Goal: Find contact information: Find contact information

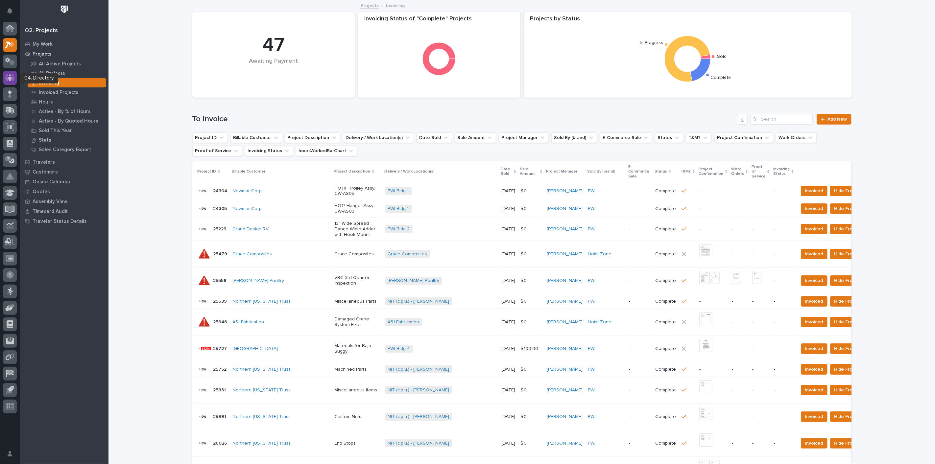
click at [6, 82] on div at bounding box center [10, 78] width 14 height 14
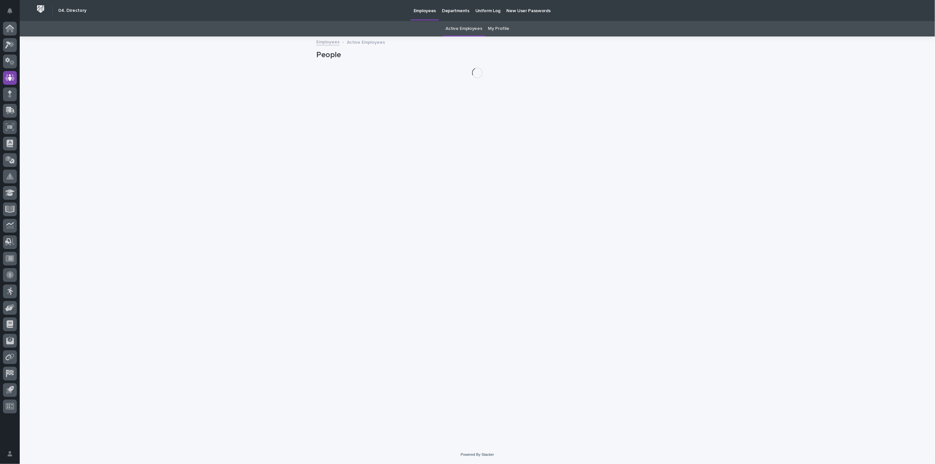
click at [497, 28] on link "My Profile" at bounding box center [498, 28] width 21 height 15
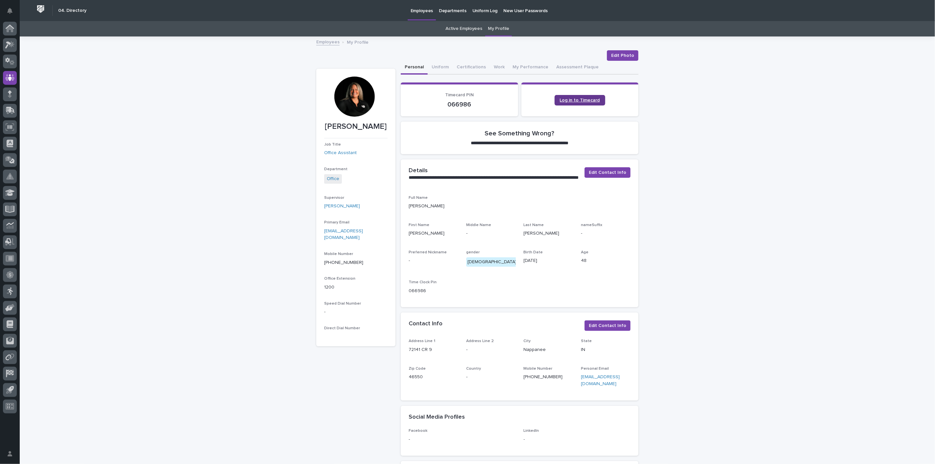
click at [582, 96] on link "Log in to Timecard" at bounding box center [580, 100] width 51 height 11
click at [459, 27] on link "Active Employees" at bounding box center [464, 28] width 36 height 15
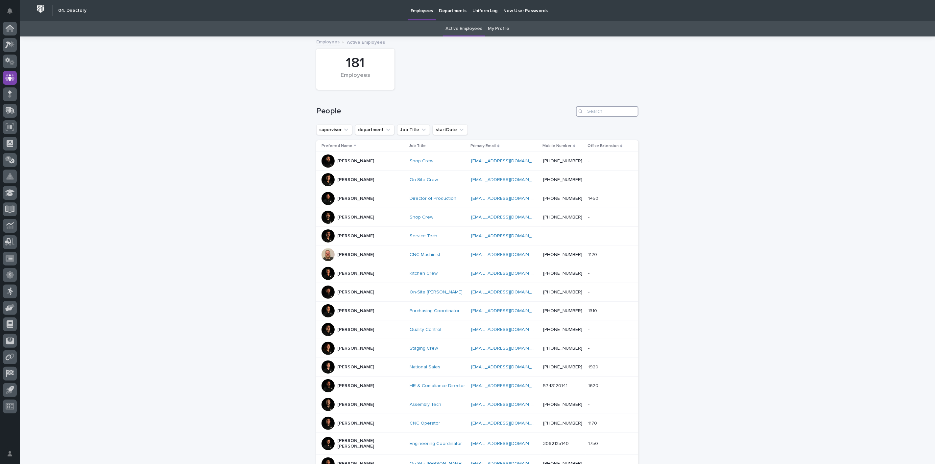
click at [597, 114] on input "Search" at bounding box center [607, 111] width 62 height 11
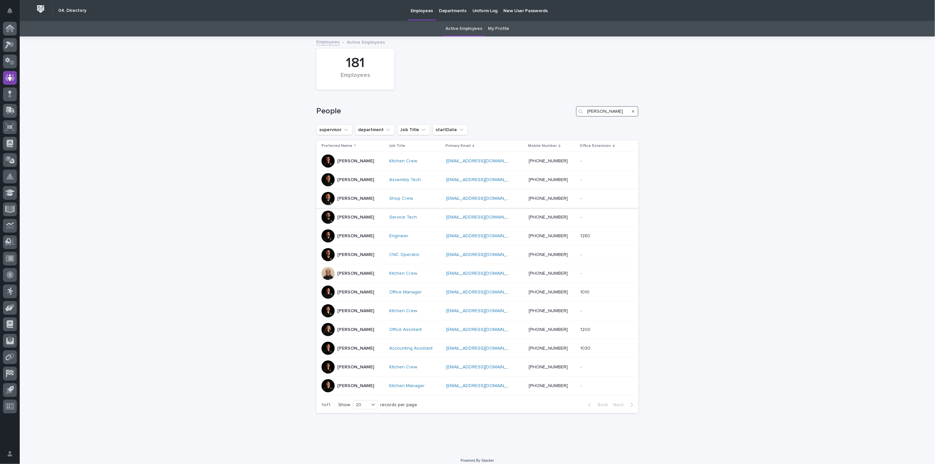
type input "[PERSON_NAME]"
click at [350, 201] on p "[PERSON_NAME]" at bounding box center [355, 199] width 37 height 6
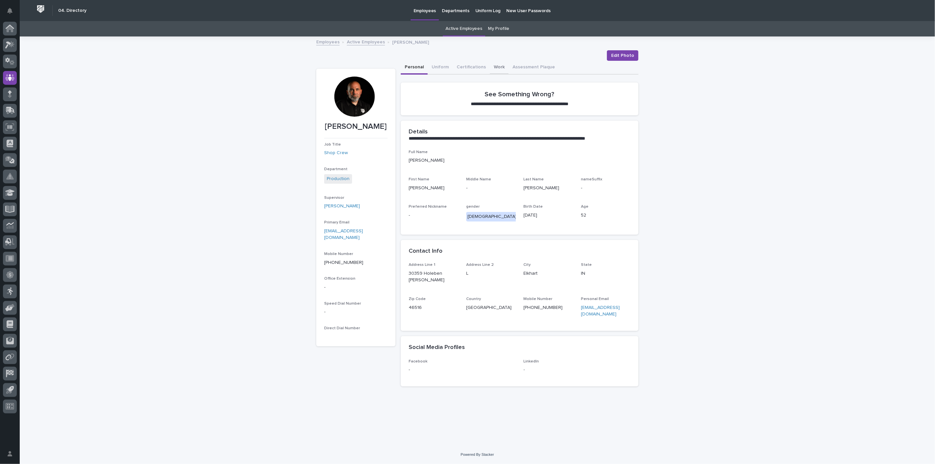
click at [496, 67] on button "Work" at bounding box center [499, 68] width 19 height 14
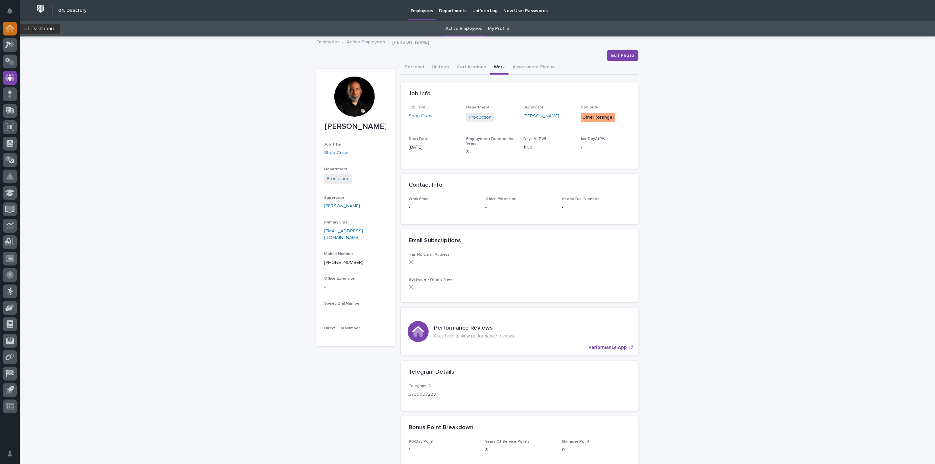
click at [11, 28] on icon at bounding box center [10, 29] width 7 height 7
